Goal: Find specific page/section: Find specific page/section

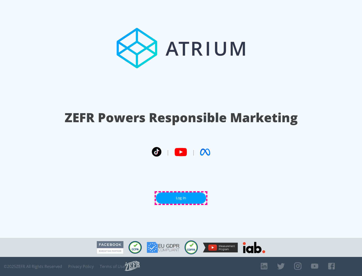
click at [181, 198] on link "Log In" at bounding box center [181, 198] width 50 height 11
